Goal: Navigation & Orientation: Find specific page/section

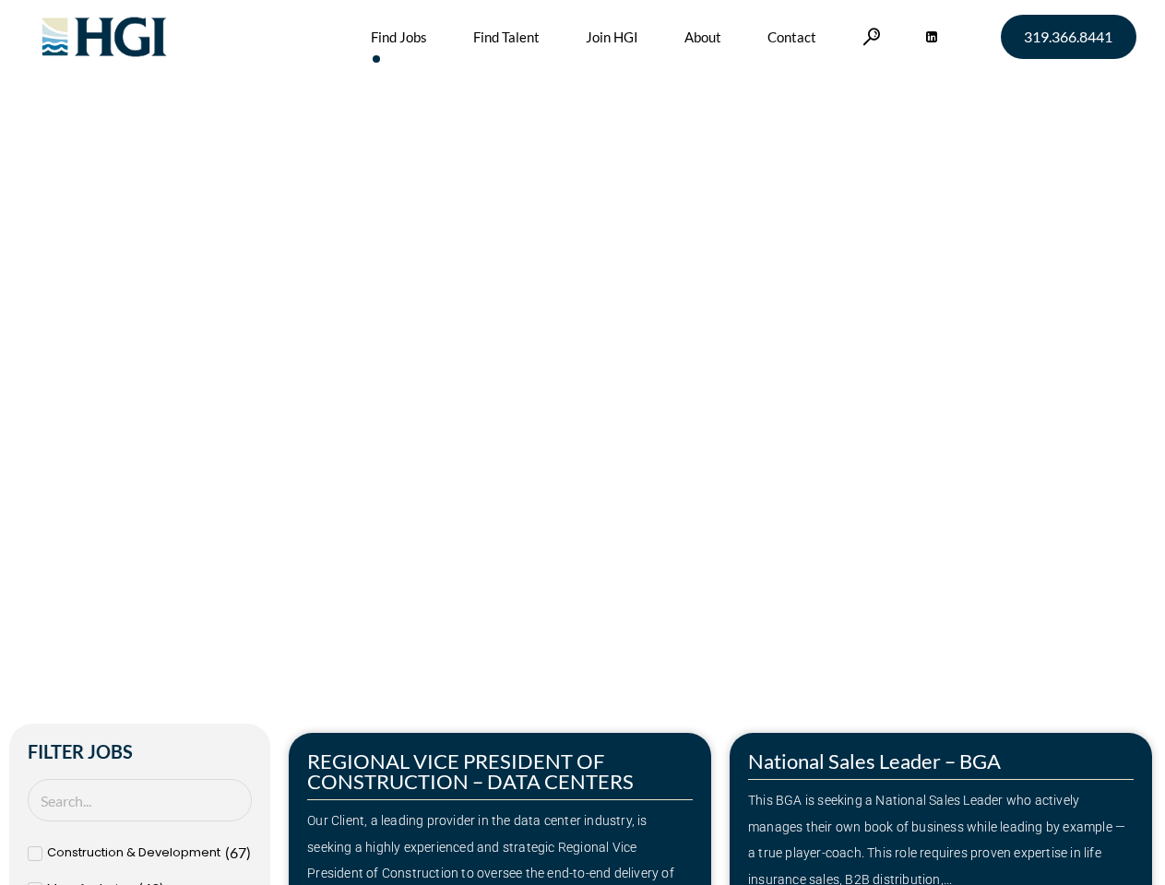
click at [582, 443] on div "Make Your Next Move Home » Jobs" at bounding box center [582, 389] width 1051 height 779
click at [869, 36] on link at bounding box center [871, 37] width 18 height 18
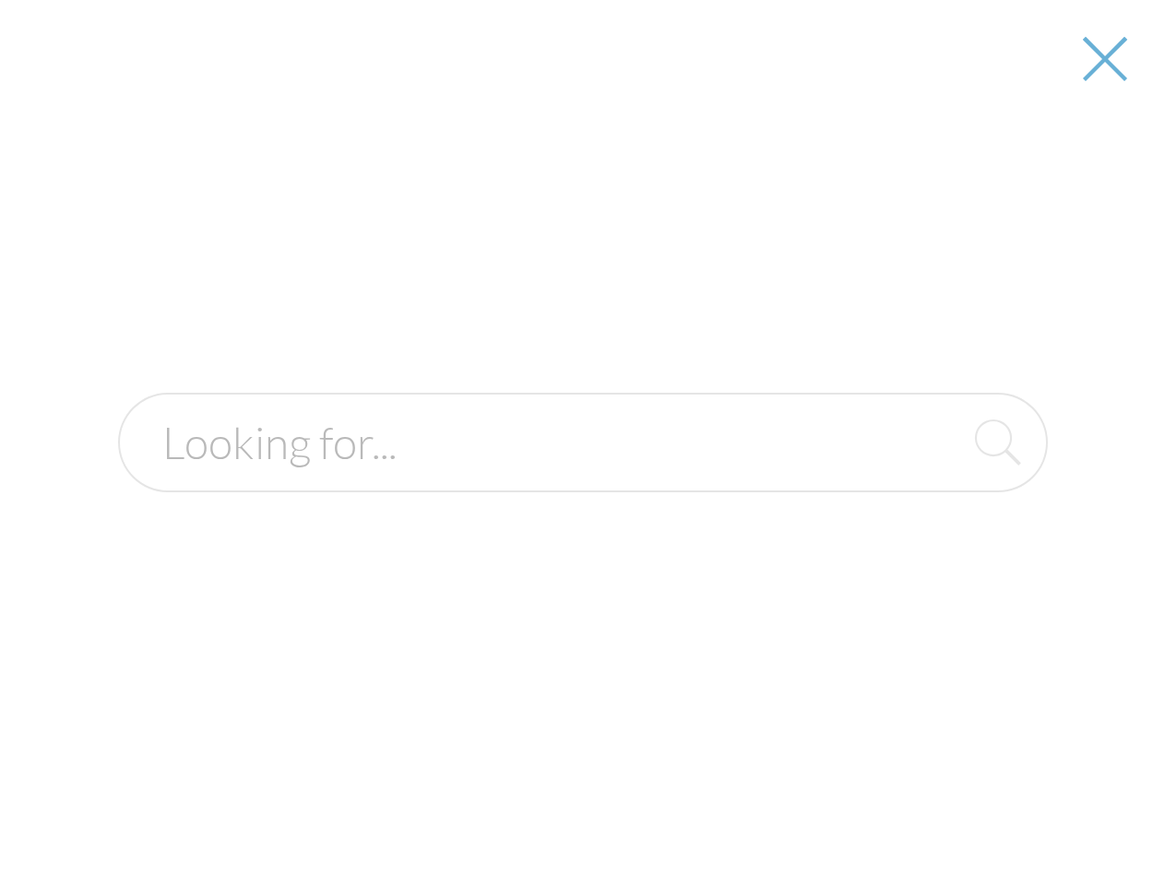
click at [500, 809] on div "Our Client, a leading provider in the data center industry, is seeking a highly…" at bounding box center [500, 861] width 386 height 106
click at [941, 809] on div at bounding box center [583, 442] width 1162 height 885
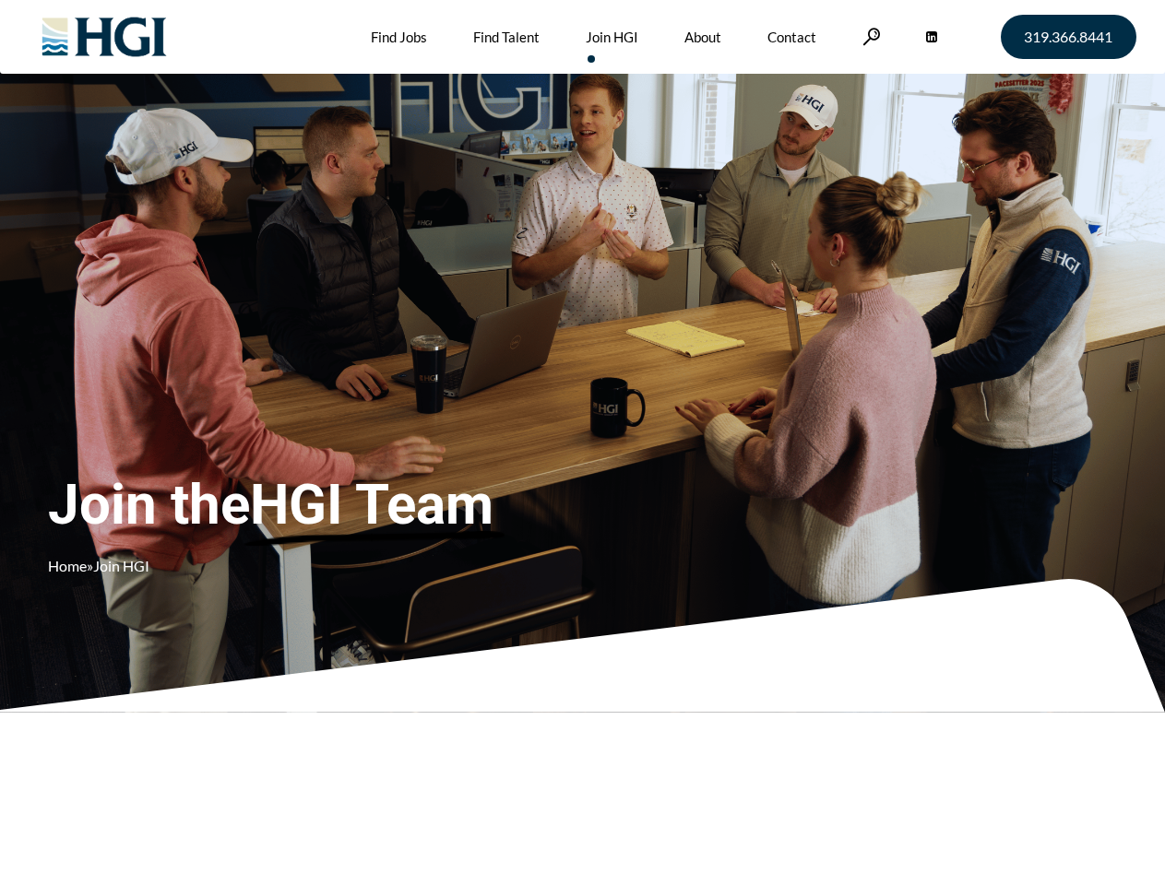
click at [582, 443] on div "Join the HGI Team Home » Join HGI" at bounding box center [344, 415] width 593 height 359
click at [869, 36] on link at bounding box center [871, 37] width 18 height 18
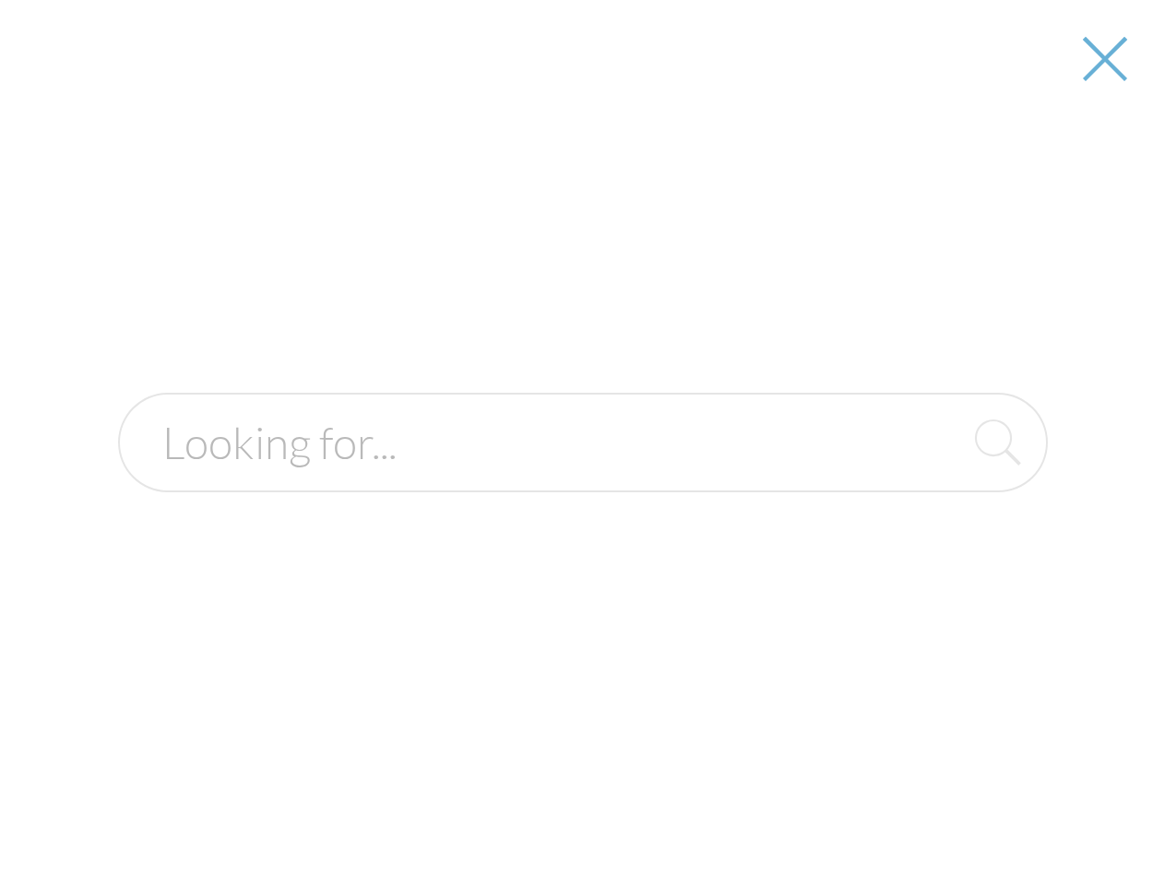
click at [582, 443] on div "Join the HGI Team Home » Join HGI" at bounding box center [344, 415] width 593 height 359
